Goal: Entertainment & Leisure: Browse casually

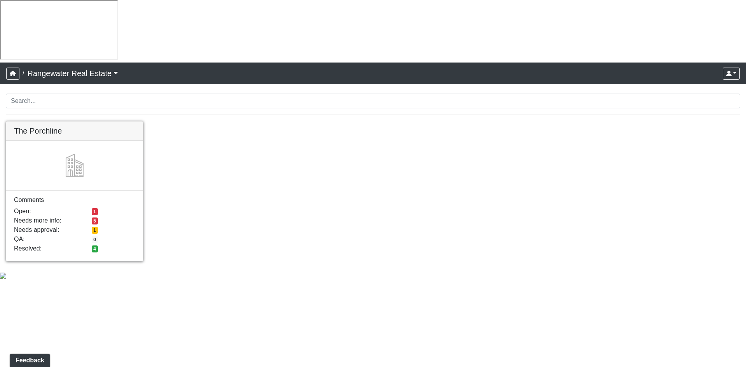
click at [52, 122] on link at bounding box center [74, 122] width 137 height 0
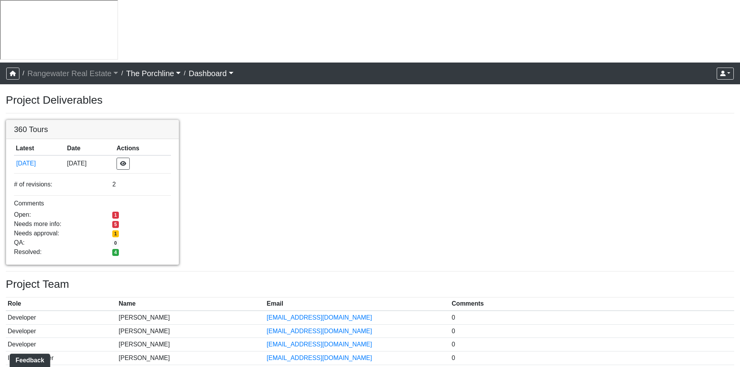
click at [44, 120] on link at bounding box center [92, 120] width 172 height 0
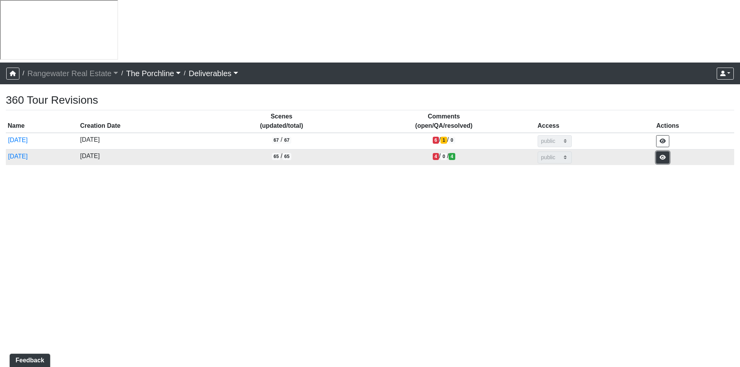
click at [663, 151] on button "button" at bounding box center [662, 157] width 13 height 12
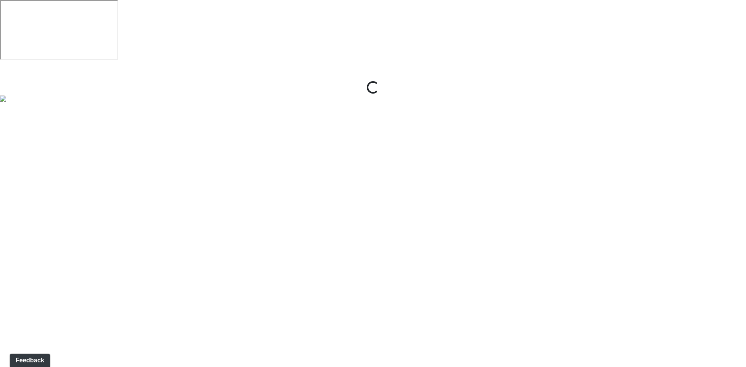
select select "hiZtf46V4Aw8tWyp5DXqRj"
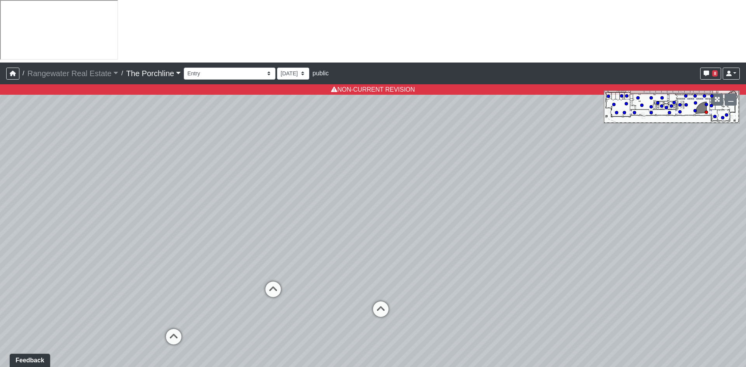
click at [313, 313] on div "Loading... Seating Loading... Mailroom Entry Loading... Lounge Entry Loading...…" at bounding box center [373, 256] width 746 height 345
drag, startPoint x: 322, startPoint y: 318, endPoint x: 230, endPoint y: 220, distance: 135.2
drag, startPoint x: 273, startPoint y: 279, endPoint x: 61, endPoint y: 162, distance: 242.1
click at [61, 162] on div "Loading... Seating Loading... Mailroom Entry Loading... Lounge Entry Loading...…" at bounding box center [373, 256] width 746 height 345
drag, startPoint x: 385, startPoint y: 244, endPoint x: 209, endPoint y: 206, distance: 180.1
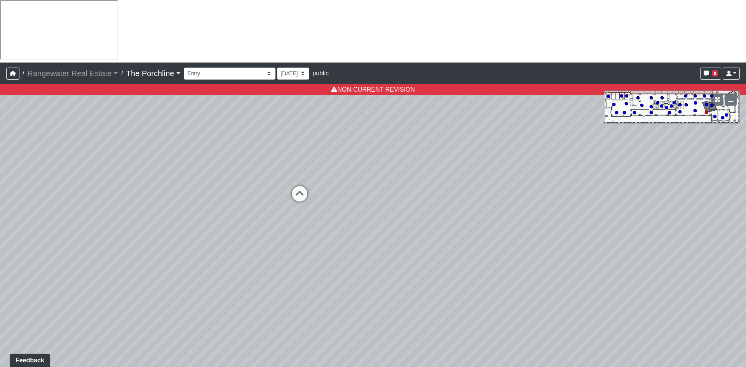
click at [115, 171] on div "Loading... Seating Loading... Mailroom Entry Loading... Lounge Entry Loading...…" at bounding box center [373, 256] width 746 height 345
drag, startPoint x: 454, startPoint y: 264, endPoint x: 318, endPoint y: 354, distance: 162.0
click at [318, 354] on div "Loading... Seating Loading... Mailroom Entry Loading... Lounge Entry Loading...…" at bounding box center [373, 256] width 746 height 345
drag, startPoint x: 538, startPoint y: 208, endPoint x: 479, endPoint y: 292, distance: 102.9
click at [479, 292] on div "Loading... Seating Loading... Mailroom Entry Loading... Lounge Entry Loading...…" at bounding box center [373, 256] width 746 height 345
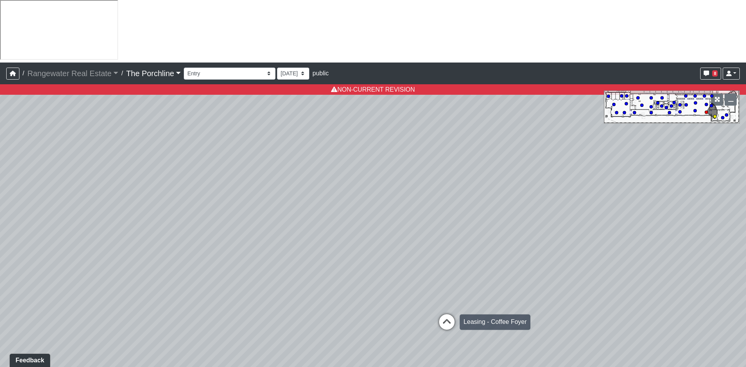
click at [441, 314] on icon at bounding box center [446, 325] width 23 height 23
click at [360, 226] on icon at bounding box center [355, 237] width 23 height 23
select select "b4ji1Fs1oorKjVYAtSUi9e"
drag, startPoint x: 430, startPoint y: 317, endPoint x: 257, endPoint y: 313, distance: 173.3
click at [257, 313] on div "Loading... Seating Loading... Mailroom Entry Loading... Lounge Entry Loading...…" at bounding box center [373, 256] width 746 height 345
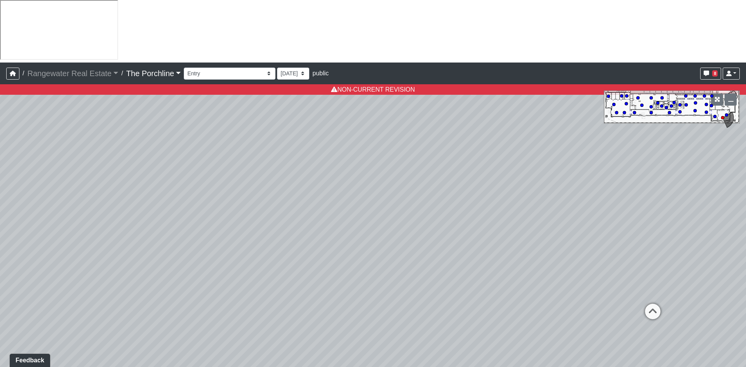
drag, startPoint x: 458, startPoint y: 246, endPoint x: 442, endPoint y: 283, distance: 40.2
click at [442, 283] on div "Loading... Seating Loading... Mailroom Entry Loading... Lounge Entry Loading...…" at bounding box center [373, 256] width 746 height 345
